Goal: Information Seeking & Learning: Learn about a topic

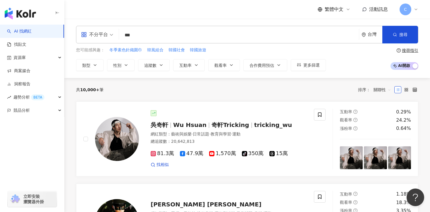
click at [174, 36] on input "***" at bounding box center [239, 35] width 235 height 11
type input "*"
type input "***"
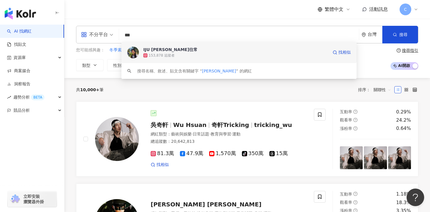
click at [177, 49] on span "IJU [PERSON_NAME]往常" at bounding box center [235, 50] width 185 height 6
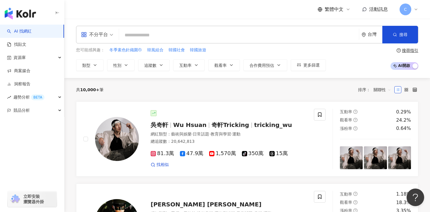
paste input "**"
type input "**"
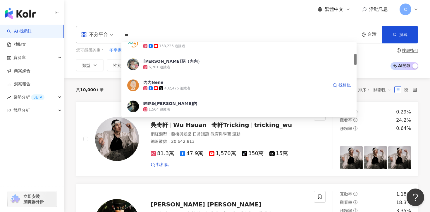
scroll to position [76, 0]
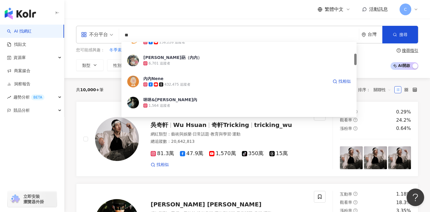
click at [190, 90] on div "內內Nene 432,475 追蹤者 找相似" at bounding box center [239, 81] width 235 height 21
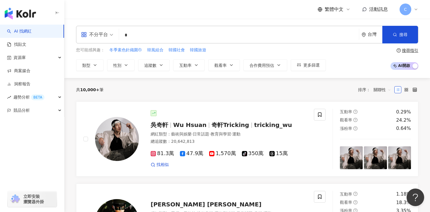
type input "**"
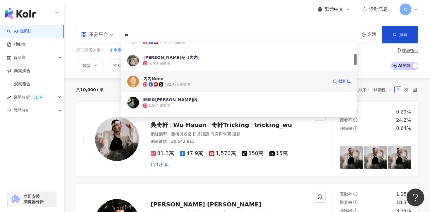
click at [212, 80] on span "內內Nene" at bounding box center [235, 79] width 185 height 6
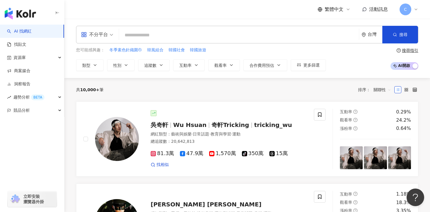
paste input "**********"
type input "**********"
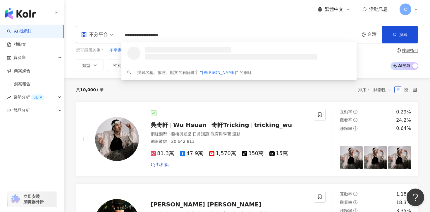
scroll to position [0, 0]
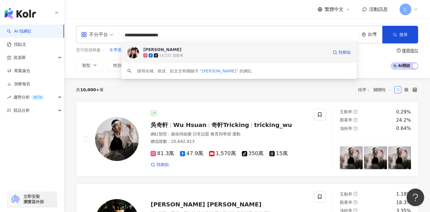
click at [207, 50] on span "蔡靖雯" at bounding box center [235, 50] width 185 height 6
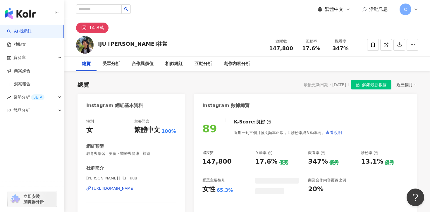
click at [135, 186] on div "https://www.instagram.com/iju__uuu/" at bounding box center [113, 188] width 42 height 5
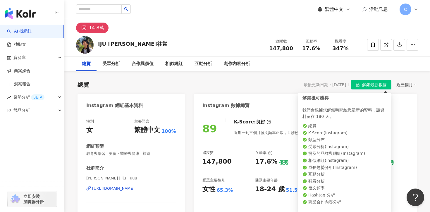
click at [366, 83] on span "解鎖最新數據" at bounding box center [374, 84] width 25 height 9
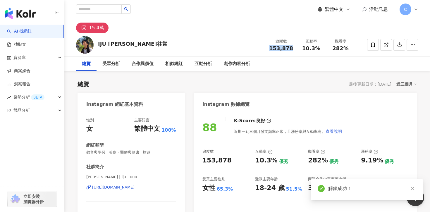
drag, startPoint x: 272, startPoint y: 48, endPoint x: 293, endPoint y: 49, distance: 21.4
click at [293, 49] on div "追蹤數 153,878" at bounding box center [281, 44] width 31 height 13
copy span "153,878"
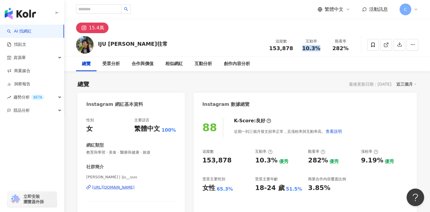
copy span "10.3%"
drag, startPoint x: 300, startPoint y: 51, endPoint x: 319, endPoint y: 50, distance: 18.4
click at [319, 50] on div "10.3%" at bounding box center [311, 48] width 22 height 6
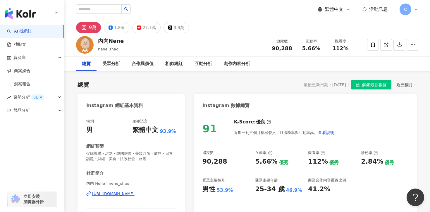
click at [374, 86] on span "解鎖最新數據" at bounding box center [374, 84] width 25 height 9
click at [129, 193] on div "[URL][DOMAIN_NAME]" at bounding box center [113, 193] width 42 height 5
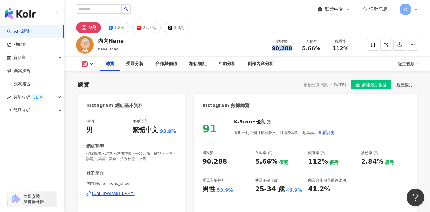
drag, startPoint x: 272, startPoint y: 49, endPoint x: 289, endPoint y: 50, distance: 17.6
click at [289, 50] on div "90,288" at bounding box center [282, 48] width 22 height 6
copy span "90,288"
drag, startPoint x: 305, startPoint y: 46, endPoint x: 325, endPoint y: 46, distance: 20.5
click at [325, 46] on div "互動率 5.66%" at bounding box center [311, 44] width 29 height 13
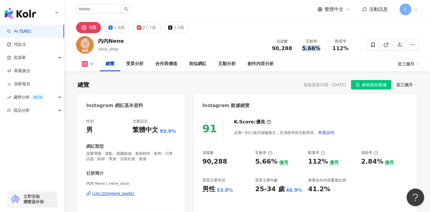
copy span "5.66%"
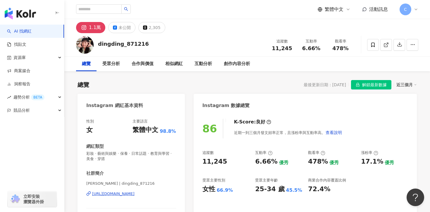
drag, startPoint x: 274, startPoint y: 49, endPoint x: 292, endPoint y: 49, distance: 17.9
click at [292, 49] on div "11,245" at bounding box center [282, 48] width 22 height 6
drag, startPoint x: 304, startPoint y: 47, endPoint x: 326, endPoint y: 47, distance: 22.0
click at [326, 47] on div "追蹤數 11,245 互動率 6.66% 觀看率 478%" at bounding box center [312, 44] width 88 height 17
click at [308, 49] on span "6.66%" at bounding box center [311, 48] width 18 height 6
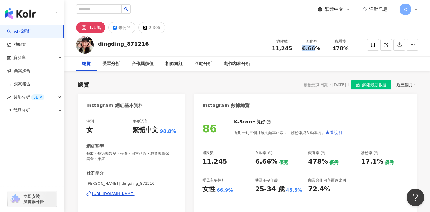
click at [308, 49] on span "6.66%" at bounding box center [311, 48] width 18 height 6
drag, startPoint x: 321, startPoint y: 48, endPoint x: 304, endPoint y: 48, distance: 16.4
click at [304, 48] on div "6.66%" at bounding box center [311, 48] width 22 height 6
copy span "6.66%"
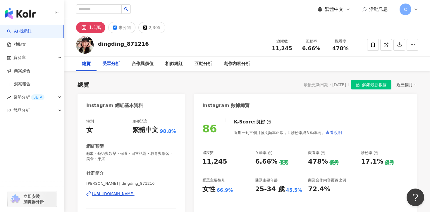
click at [107, 64] on div "受眾分析" at bounding box center [111, 63] width 18 height 7
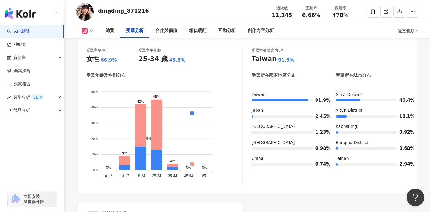
scroll to position [540, 0]
